Goal: Find specific page/section: Find specific page/section

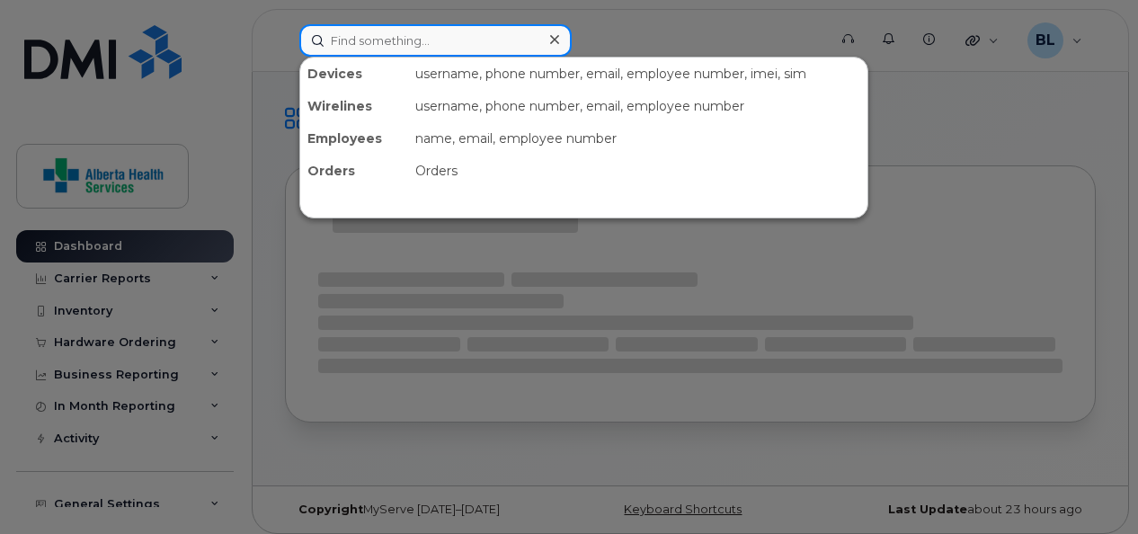
click at [434, 47] on input at bounding box center [435, 40] width 272 height 32
paste input "[PHONE_NUMBER]"
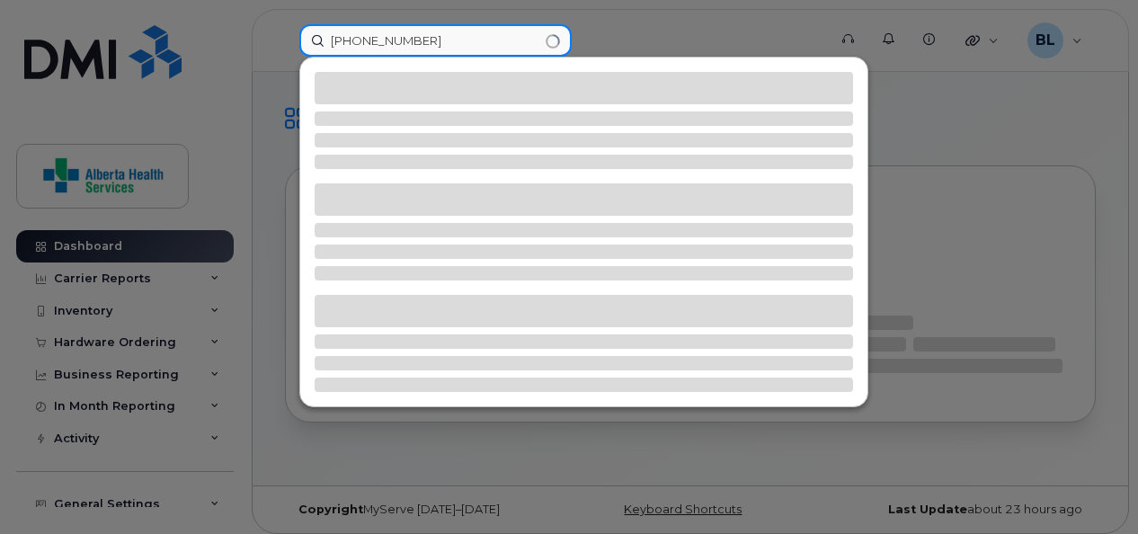
type input "[PHONE_NUMBER]"
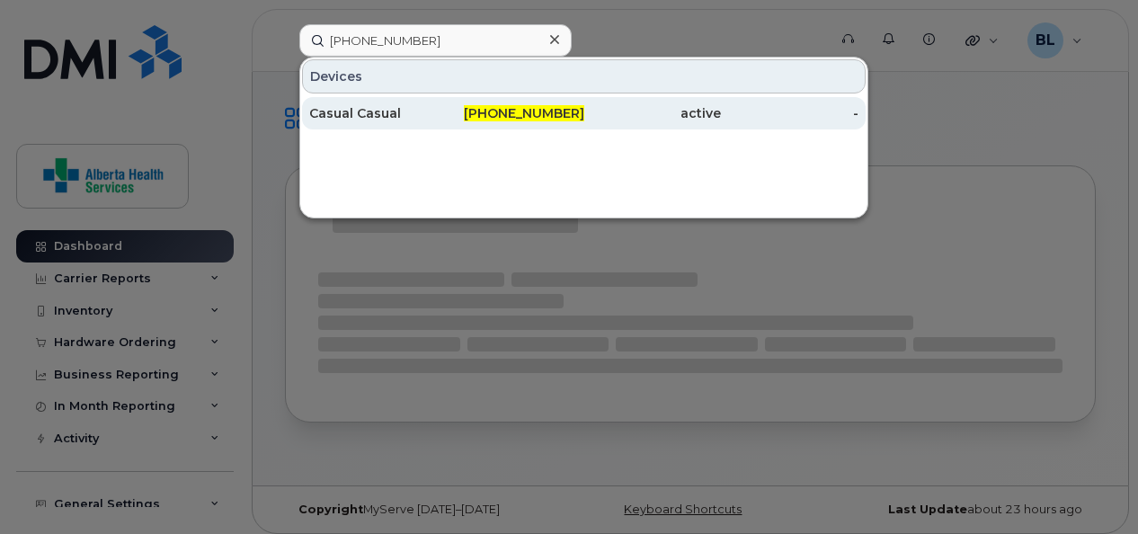
click at [378, 113] on div "Casual Casual" at bounding box center [378, 113] width 138 height 18
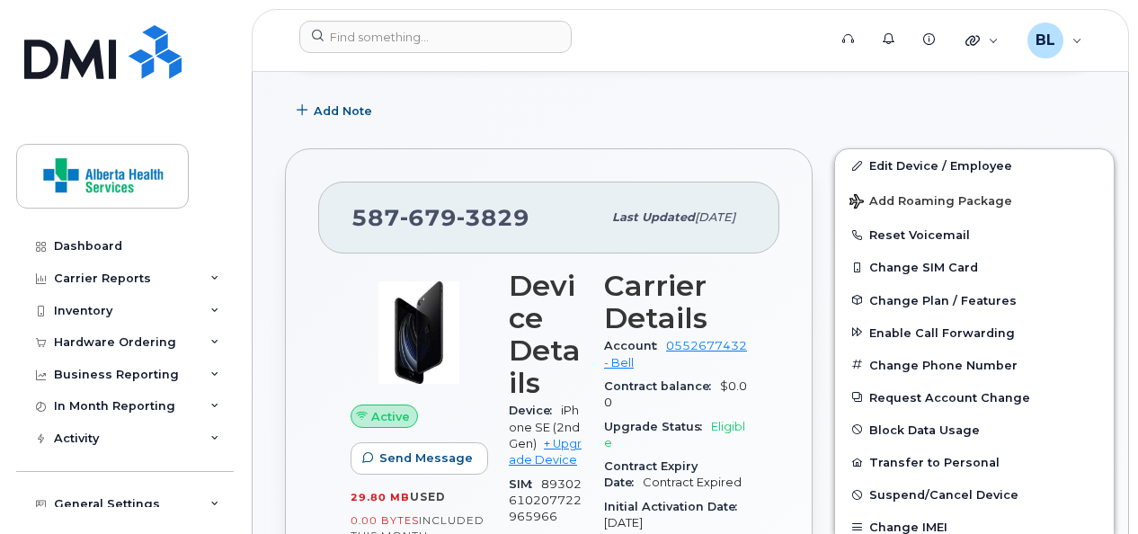
scroll to position [273, 0]
